Goal: Transaction & Acquisition: Obtain resource

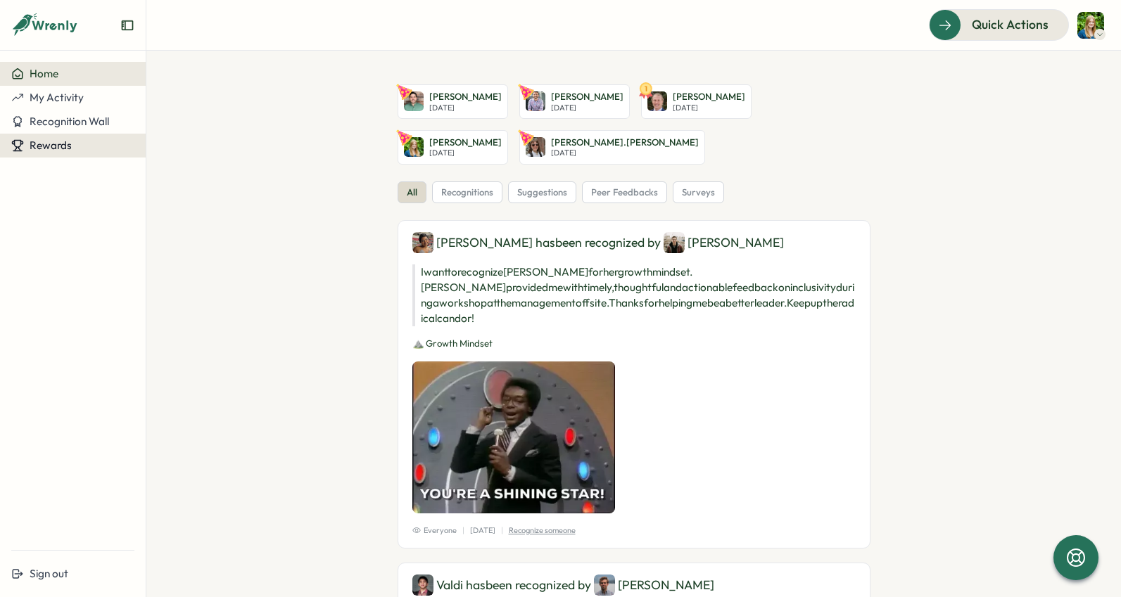
click at [61, 148] on span "Rewards" at bounding box center [51, 145] width 42 height 13
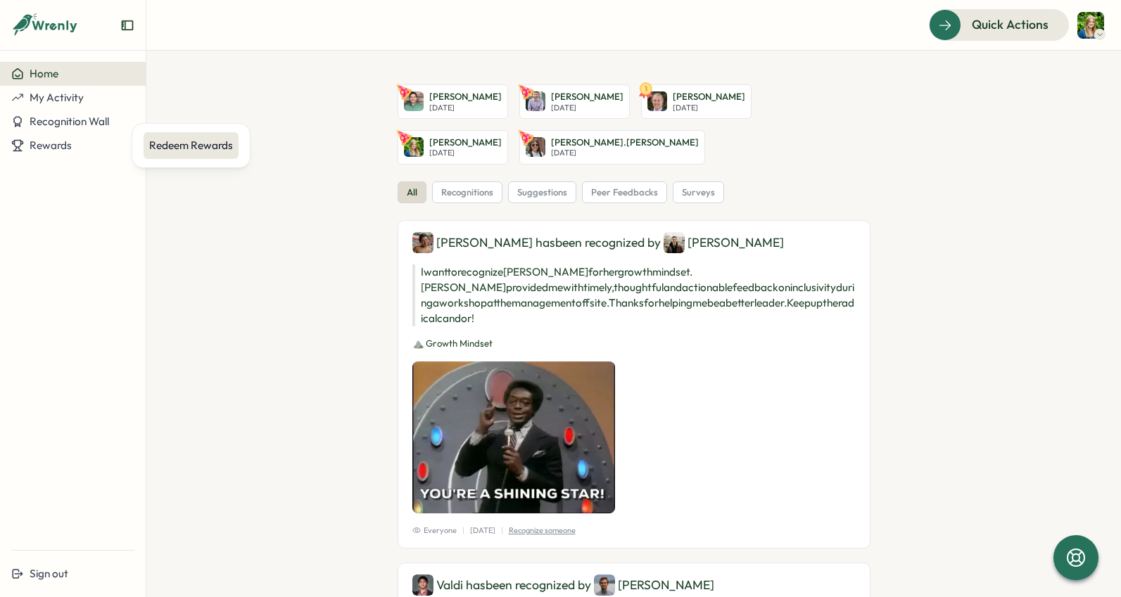
click at [208, 144] on div "Redeem Rewards" at bounding box center [191, 145] width 84 height 15
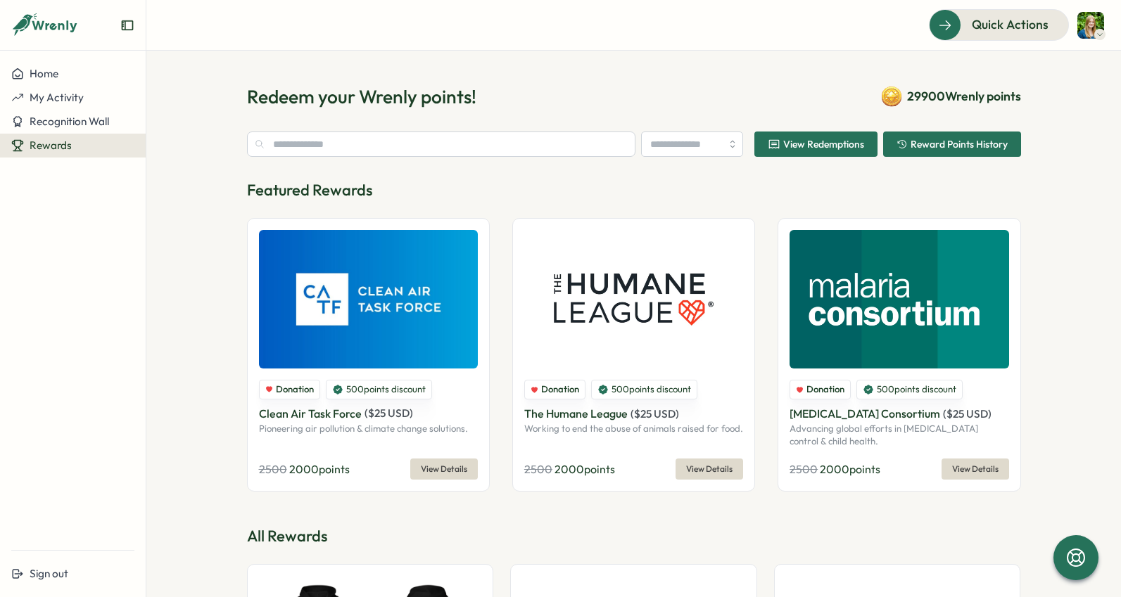
type input "******"
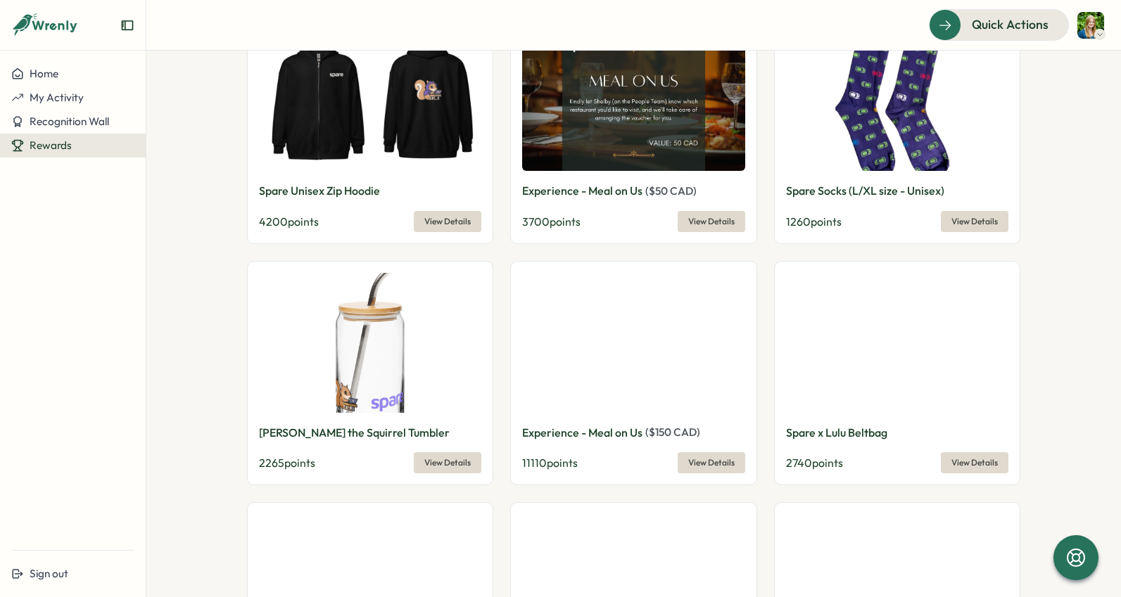
scroll to position [573, 0]
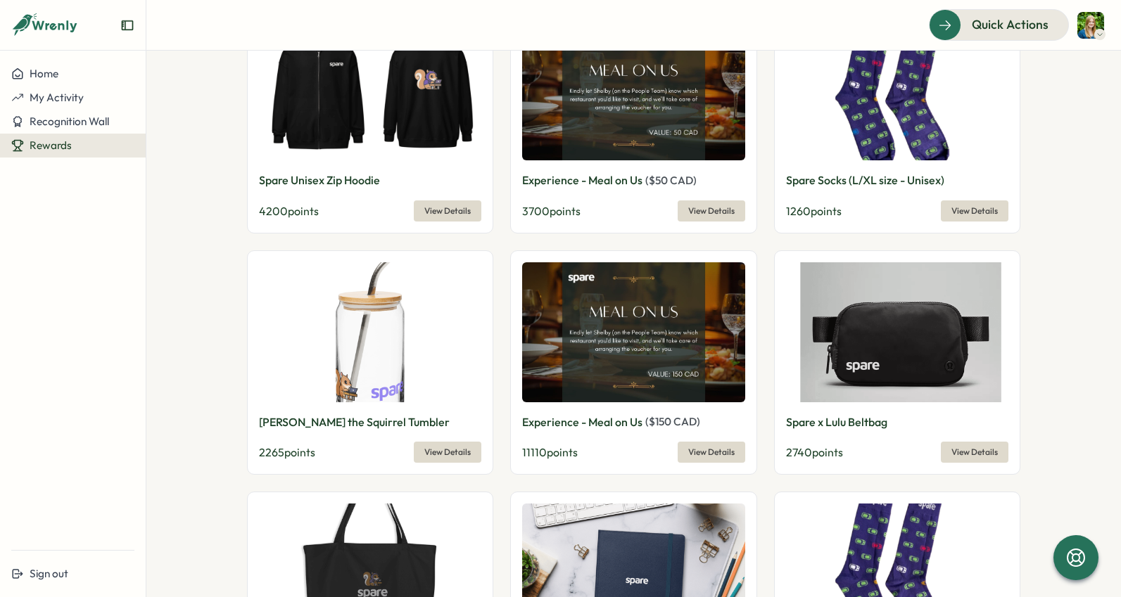
click at [466, 212] on span "View Details" at bounding box center [447, 211] width 46 height 20
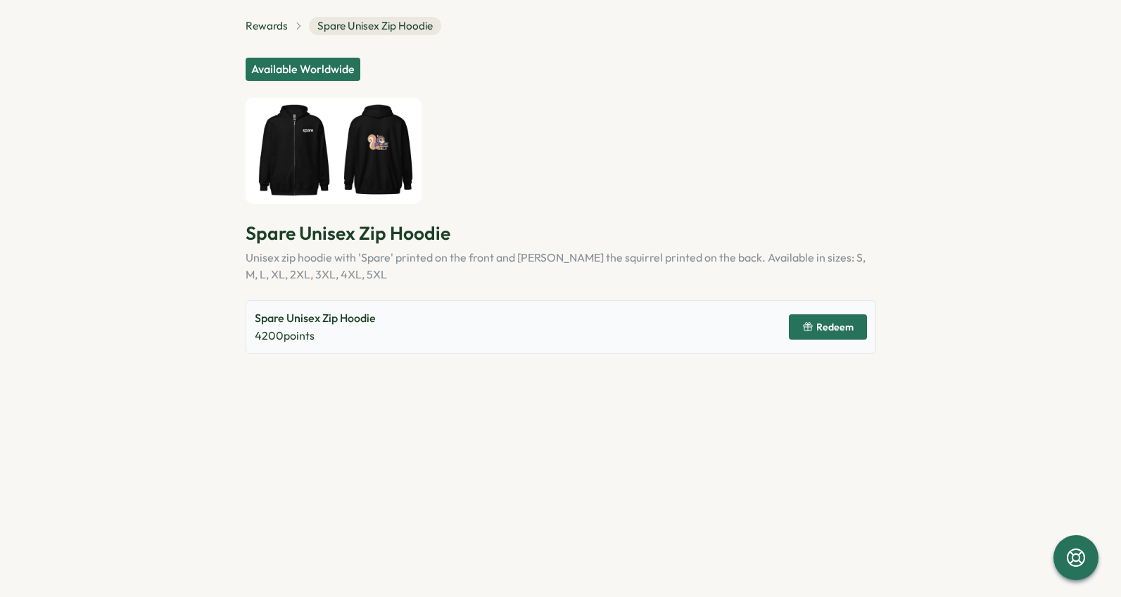
click at [806, 328] on icon "button" at bounding box center [807, 326] width 11 height 11
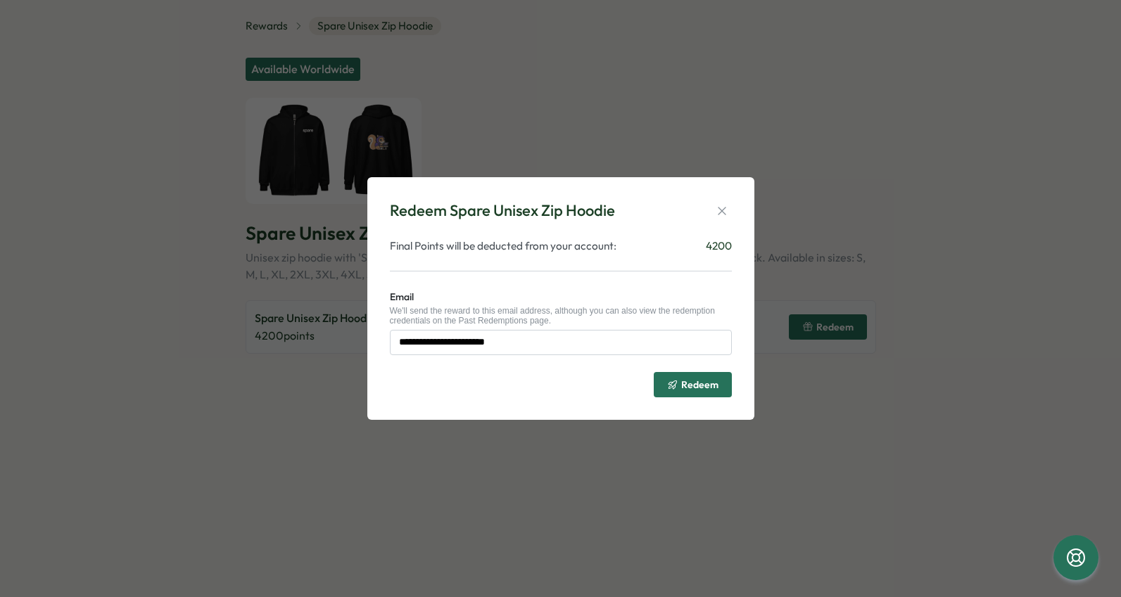
click at [689, 387] on span "Redeem" at bounding box center [699, 385] width 37 height 10
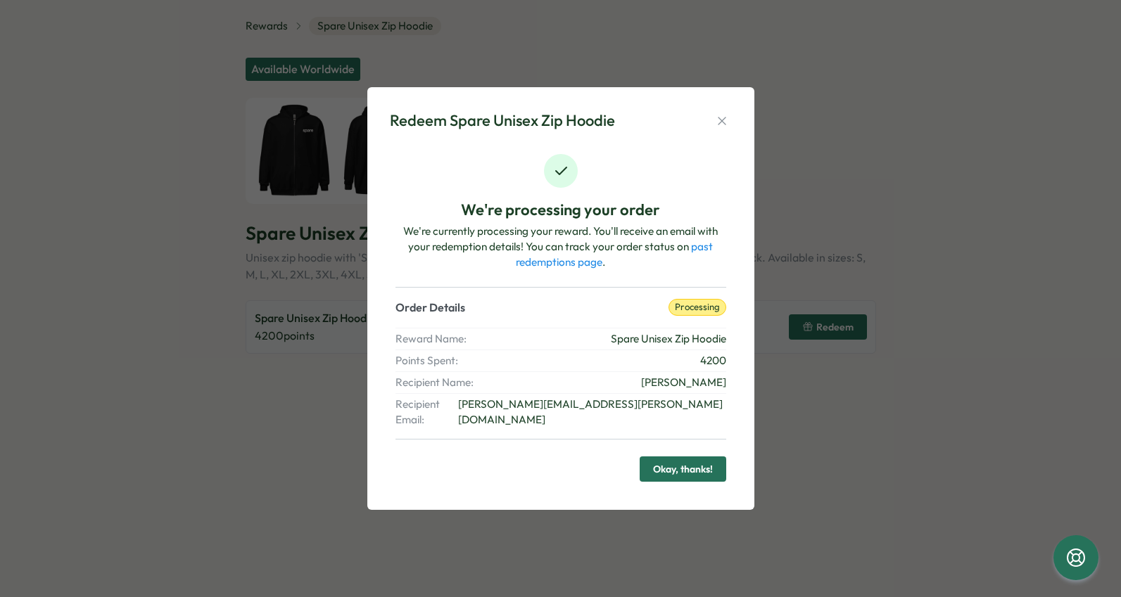
click at [709, 465] on span "Okay, thanks!" at bounding box center [683, 469] width 60 height 24
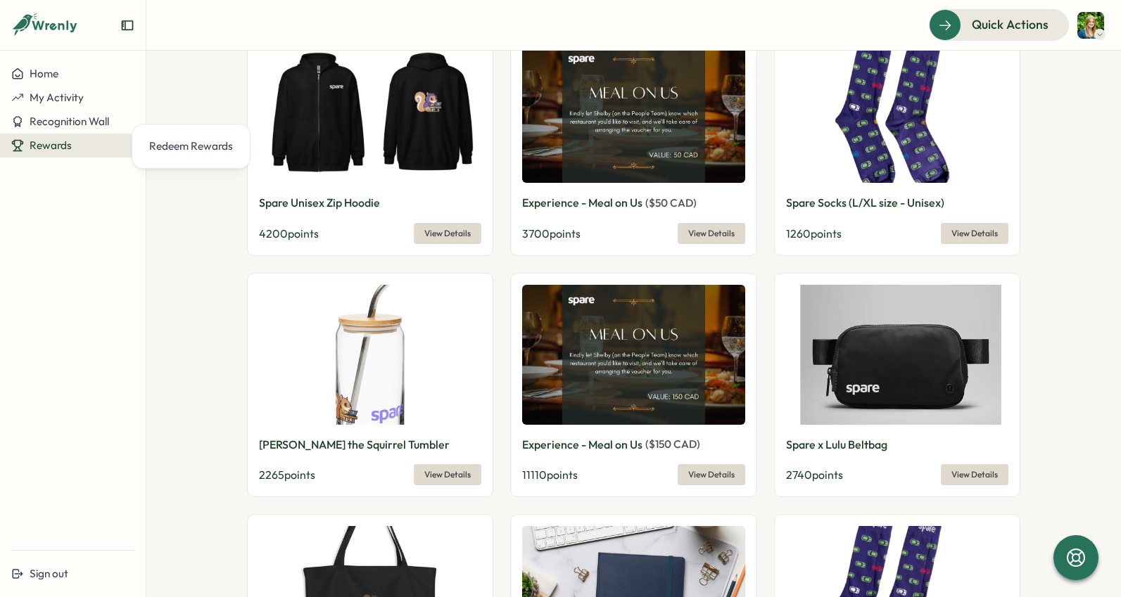
scroll to position [555, 0]
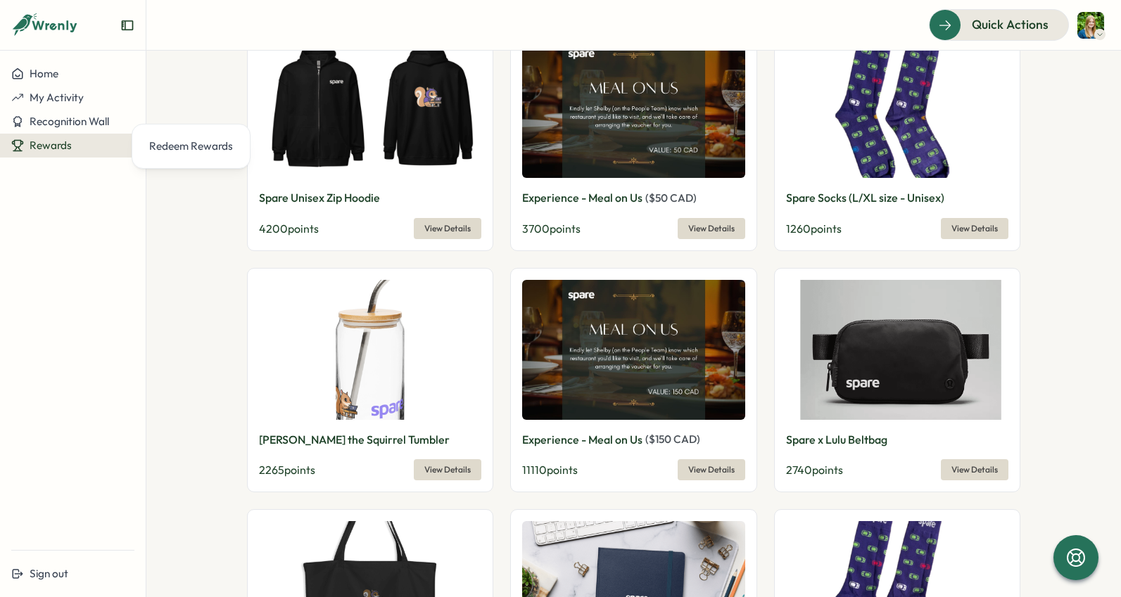
click at [445, 230] on span "View Details" at bounding box center [447, 229] width 46 height 20
